Goal: Check status

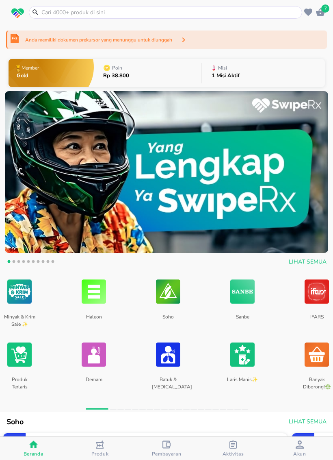
click at [219, 453] on span "Aktivitas" at bounding box center [233, 448] width 62 height 17
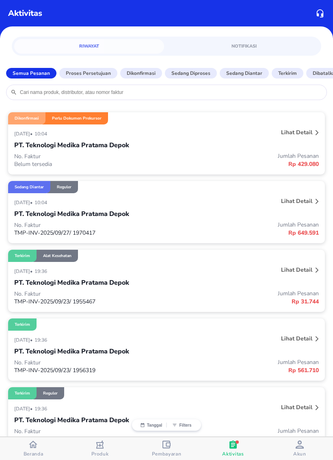
click at [261, 145] on div "PT. Teknologi Medika Pratama Depok" at bounding box center [166, 145] width 305 height 14
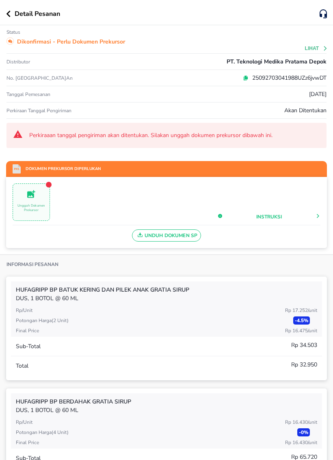
click at [181, 241] on span "Unduh Dokumen SP" at bounding box center [167, 235] width 62 height 11
click at [37, 202] on span "Unggah Dokumen Prekursor" at bounding box center [31, 202] width 37 height 26
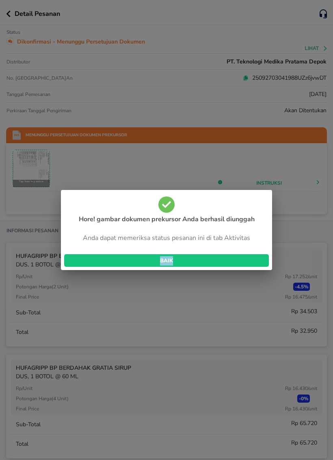
click at [226, 258] on span "BAIK" at bounding box center [167, 260] width 192 height 9
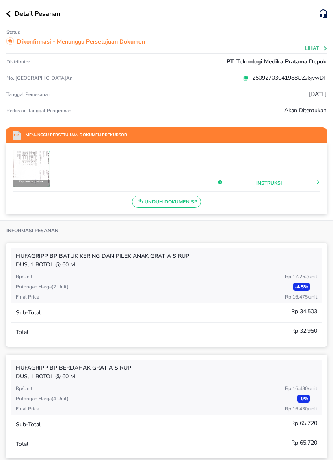
click at [37, 164] on img at bounding box center [31, 168] width 36 height 36
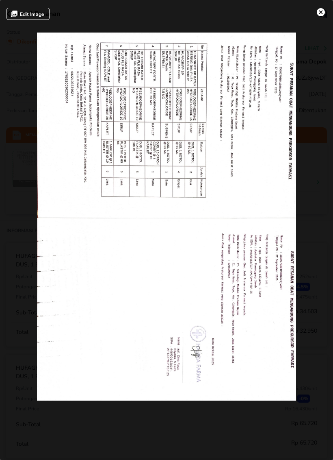
click at [323, 164] on div at bounding box center [166, 217] width 323 height 368
click at [39, 15] on span "Edit Image" at bounding box center [32, 14] width 24 height 7
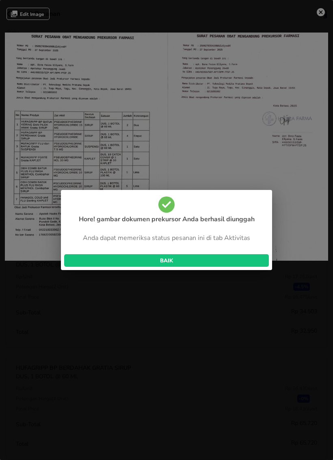
click at [217, 261] on span "BAIK" at bounding box center [167, 260] width 192 height 9
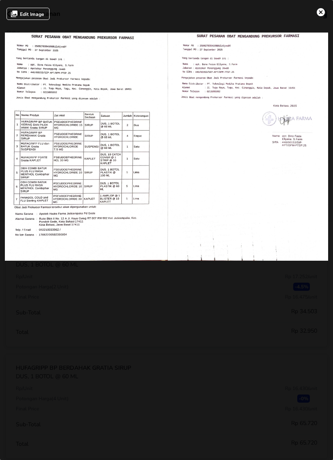
click at [320, 11] on img "settings" at bounding box center [321, 12] width 8 height 8
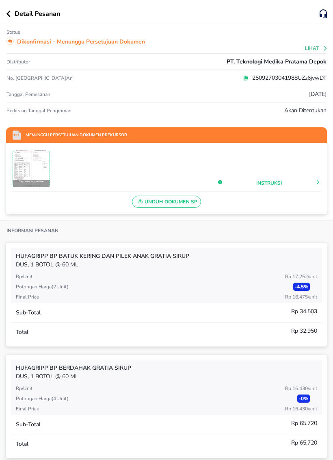
scroll to position [0, 0]
click at [10, 17] on icon "button" at bounding box center [9, 14] width 4 height 7
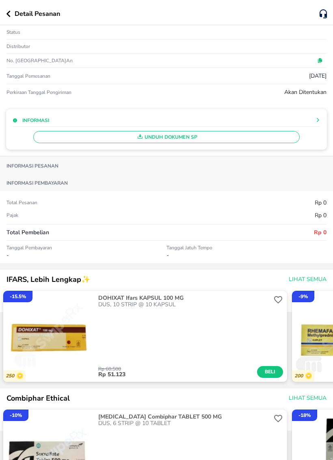
scroll to position [0, 0]
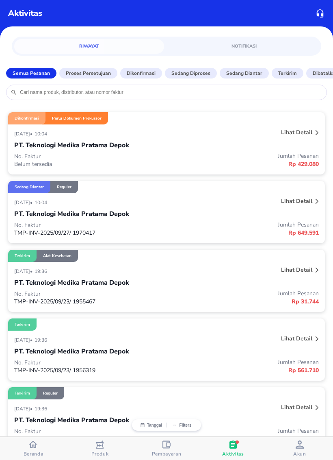
click at [242, 224] on p "Jumlah Pesanan" at bounding box center [243, 225] width 152 height 8
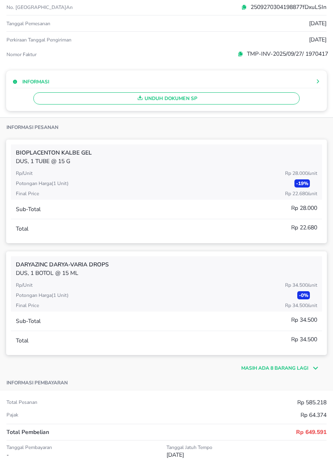
scroll to position [77, 0]
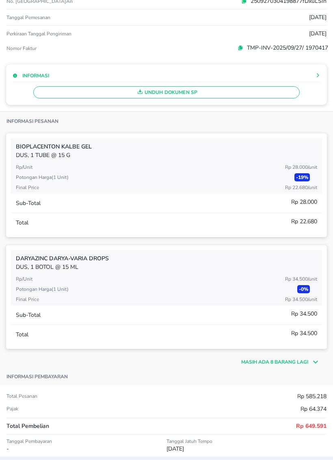
click at [263, 362] on p "Masih ada 8 barang lagi" at bounding box center [274, 361] width 67 height 7
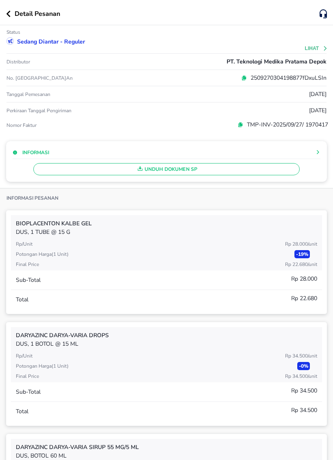
scroll to position [0, 0]
click at [9, 14] on icon "button" at bounding box center [8, 14] width 4 height 7
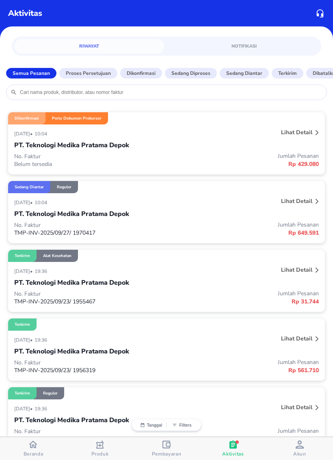
click at [248, 154] on p "Jumlah Pesanan" at bounding box center [243, 156] width 152 height 8
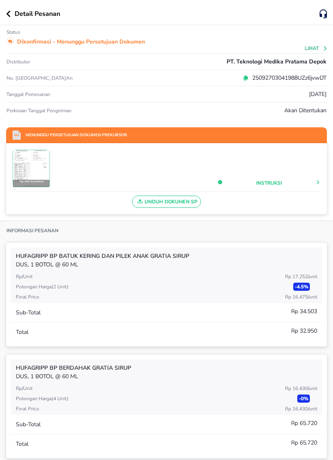
click at [314, 50] on button "Lihat" at bounding box center [316, 49] width 23 height 6
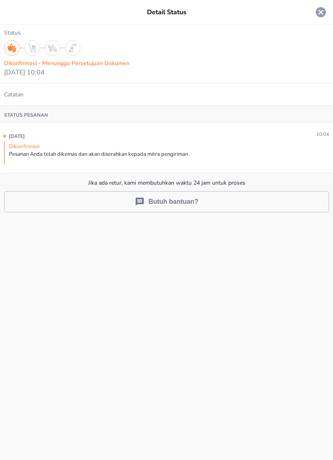
click at [11, 13] on div "Detail Status" at bounding box center [166, 12] width 333 height 10
click at [331, 5] on div "Detail Status" at bounding box center [166, 12] width 333 height 24
click at [321, 11] on icon at bounding box center [321, 12] width 10 height 10
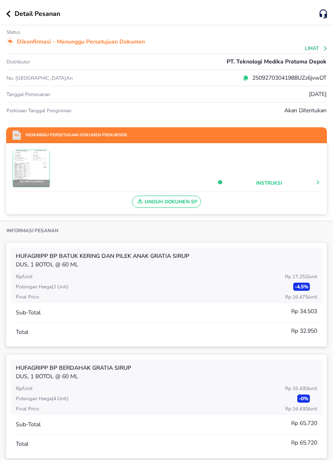
click at [39, 165] on img at bounding box center [31, 168] width 36 height 36
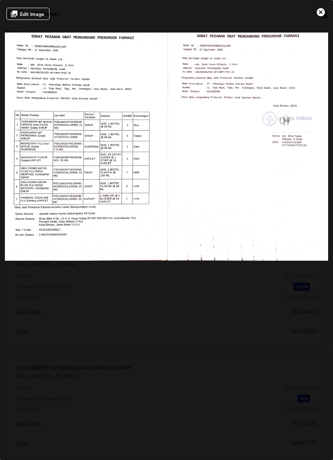
click at [318, 19] on button "settings" at bounding box center [321, 12] width 18 height 18
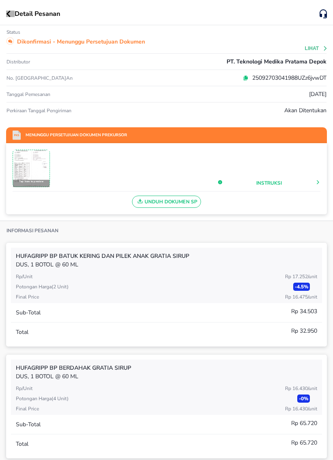
click at [13, 14] on button "button" at bounding box center [10, 14] width 9 height 7
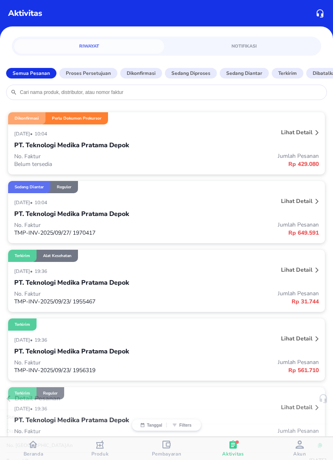
click at [9, 10] on div at bounding box center [166, 230] width 333 height 460
click at [20, 163] on p "Belum tersedia" at bounding box center [90, 164] width 152 height 8
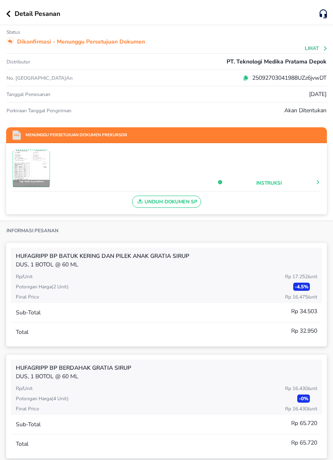
click at [0, 12] on div "Detail Pesanan" at bounding box center [166, 12] width 333 height 25
click at [3, 14] on div "Detail Pesanan" at bounding box center [166, 12] width 333 height 25
click at [10, 12] on icon "button" at bounding box center [9, 14] width 4 height 7
